Goal: Task Accomplishment & Management: Use online tool/utility

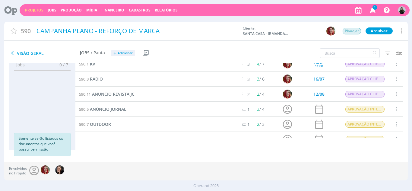
scroll to position [9, 0]
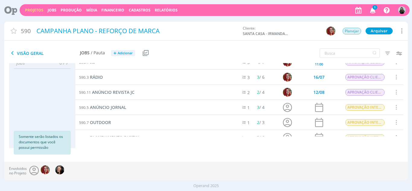
click at [372, 8] on span "1" at bounding box center [374, 7] width 5 height 5
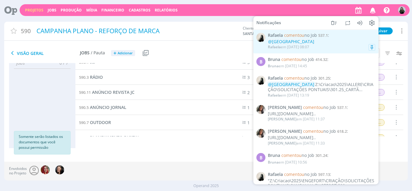
click at [319, 46] on div "Rafaela em 18/08 às 08:07" at bounding box center [321, 47] width 107 height 6
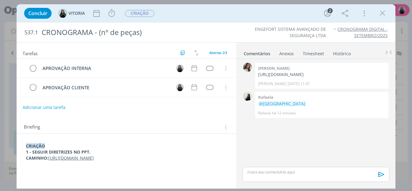
click at [87, 161] on p "CAMINHO: https://docs.google.com/presentation/d/1L2kG8ULM9UF5u4xgzcpoDFRt2-q5Xs…" at bounding box center [126, 158] width 201 height 6
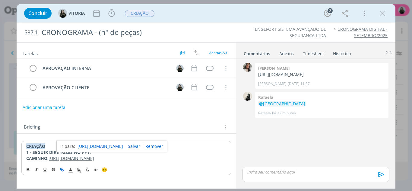
click at [89, 146] on link "https://docs.google.com/presentation/d/1L2kG8ULM9UF5u4xgzcpoDFRt2-q5XsHX-BP6PhW…" at bounding box center [99, 146] width 45 height 8
click at [381, 13] on icon "dialog" at bounding box center [382, 13] width 9 height 9
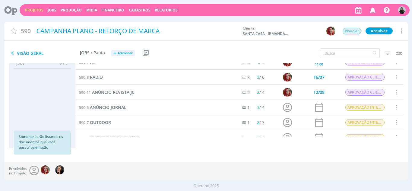
click at [375, 10] on icon "button" at bounding box center [372, 10] width 11 height 10
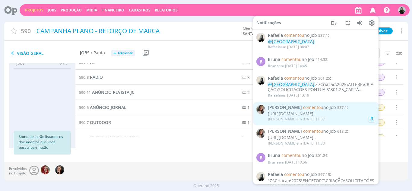
scroll to position [121, 0]
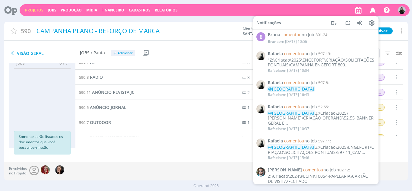
drag, startPoint x: 215, startPoint y: 161, endPoint x: 328, endPoint y: 93, distance: 132.1
click at [215, 161] on div "Jobs 0 / 7 Propostas 0 / 0 Produção 0 / 0 Mídia 0 / 0 Financeiro 0 / 0 Somente …" at bounding box center [205, 112] width 403 height 98
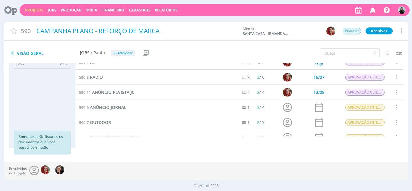
click at [32, 11] on link "Projetos" at bounding box center [34, 10] width 18 height 5
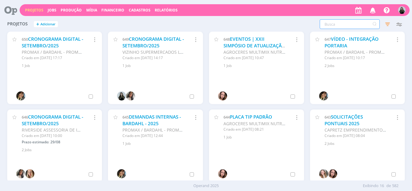
click at [369, 22] on input "text" at bounding box center [349, 24] width 60 height 10
type input "allere"
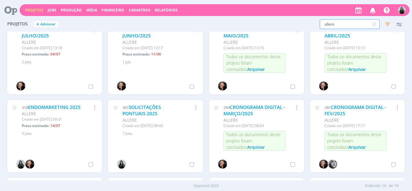
scroll to position [90, 0]
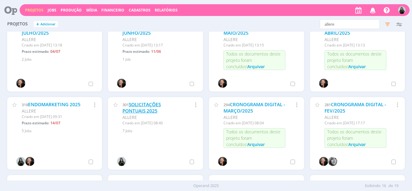
click at [153, 109] on link "SOLICITAÇÕES PONTUAIS 2025" at bounding box center [141, 107] width 38 height 13
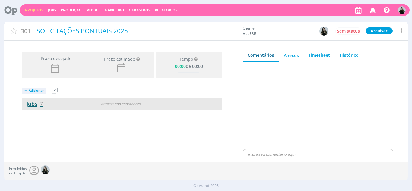
click at [29, 104] on link "Jobs 7" at bounding box center [32, 103] width 21 height 7
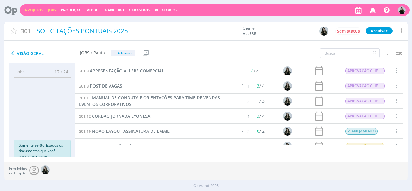
click at [51, 11] on link "Jobs" at bounding box center [52, 10] width 9 height 5
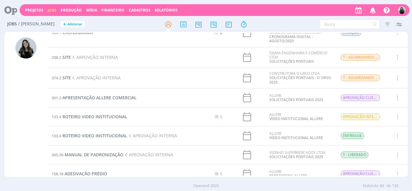
scroll to position [785, 0]
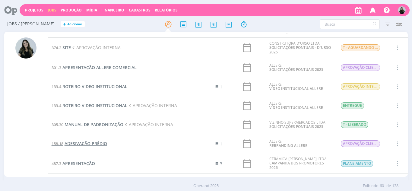
click at [101, 144] on span "ADESIVAÇÃO PRÉDIO" at bounding box center [85, 143] width 42 height 6
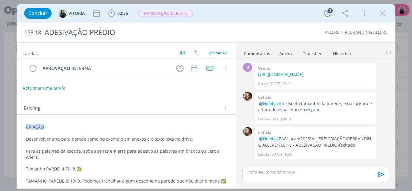
scroll to position [7, 0]
click at [380, 11] on icon "dialog" at bounding box center [382, 13] width 9 height 9
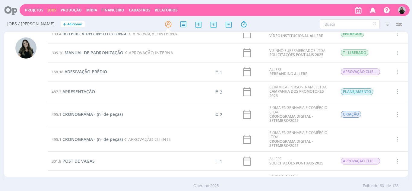
scroll to position [826, 0]
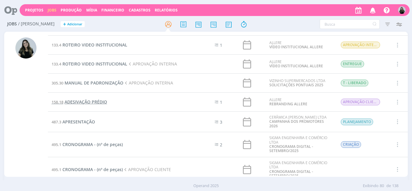
click at [89, 101] on span "ADESIVAÇÃO PRÉDIO" at bounding box center [85, 102] width 42 height 6
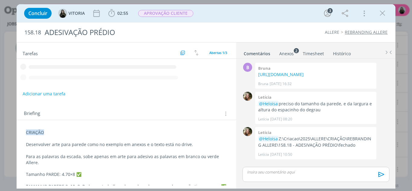
scroll to position [7, 0]
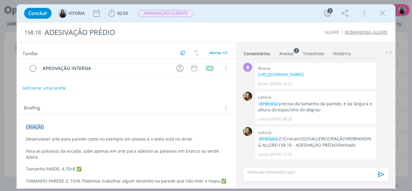
click at [367, 30] on link "REBRANDING ALLERE" at bounding box center [365, 32] width 43 height 6
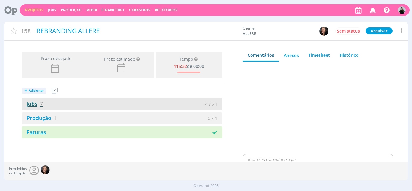
click at [24, 103] on link "Jobs 7" at bounding box center [32, 103] width 21 height 7
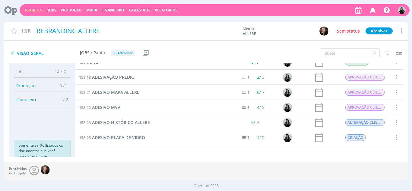
scroll to position [23, 0]
click at [134, 121] on span "ADESIVO HISTÓRICO ALLERE" at bounding box center [121, 123] width 58 height 6
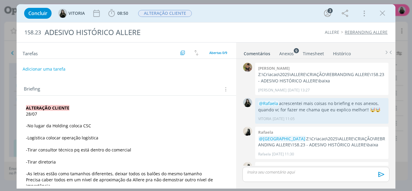
scroll to position [218, 0]
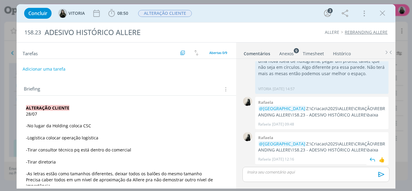
click at [280, 144] on p "@[GEOGRAPHIC_DATA] Z:\Criacao\2025\ALLERE\CRIAÇÃO\REBRANDING ALLERE\158.23 - AD…" at bounding box center [321, 147] width 127 height 12
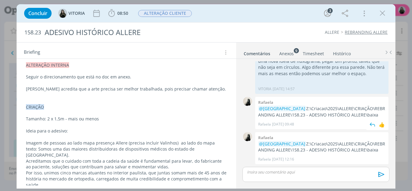
scroll to position [463, 0]
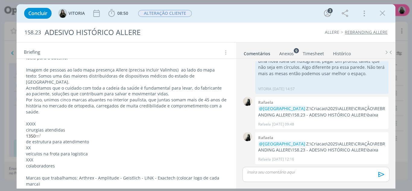
click at [282, 53] on div "Anexos 9" at bounding box center [286, 54] width 14 height 6
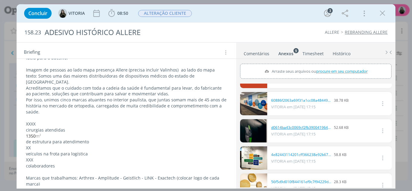
scroll to position [0, 0]
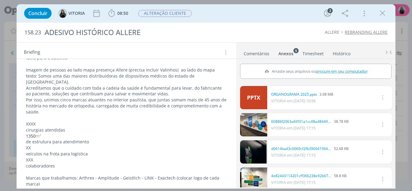
click at [379, 124] on icon "dialog" at bounding box center [381, 124] width 7 height 7
click at [262, 125] on link "dialog" at bounding box center [253, 124] width 27 height 23
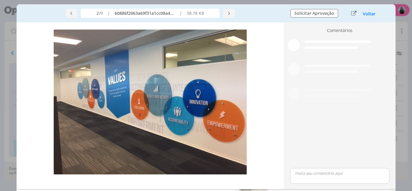
scroll to position [460, 0]
click at [373, 13] on button "Voltar" at bounding box center [368, 13] width 13 height 5
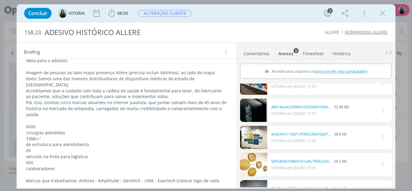
scroll to position [60, 0]
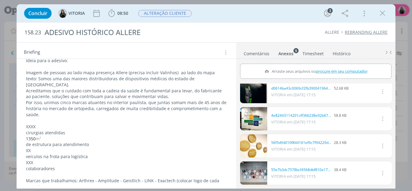
click at [252, 121] on link "dialog" at bounding box center [253, 118] width 27 height 23
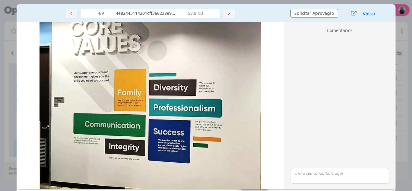
scroll to position [30, 0]
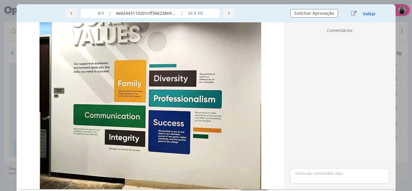
click at [371, 14] on button "Voltar" at bounding box center [368, 13] width 13 height 5
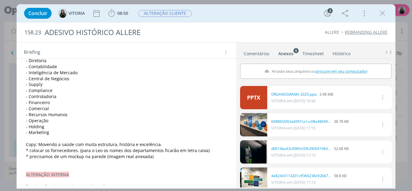
scroll to position [192, 0]
